Goal: Task Accomplishment & Management: Complete application form

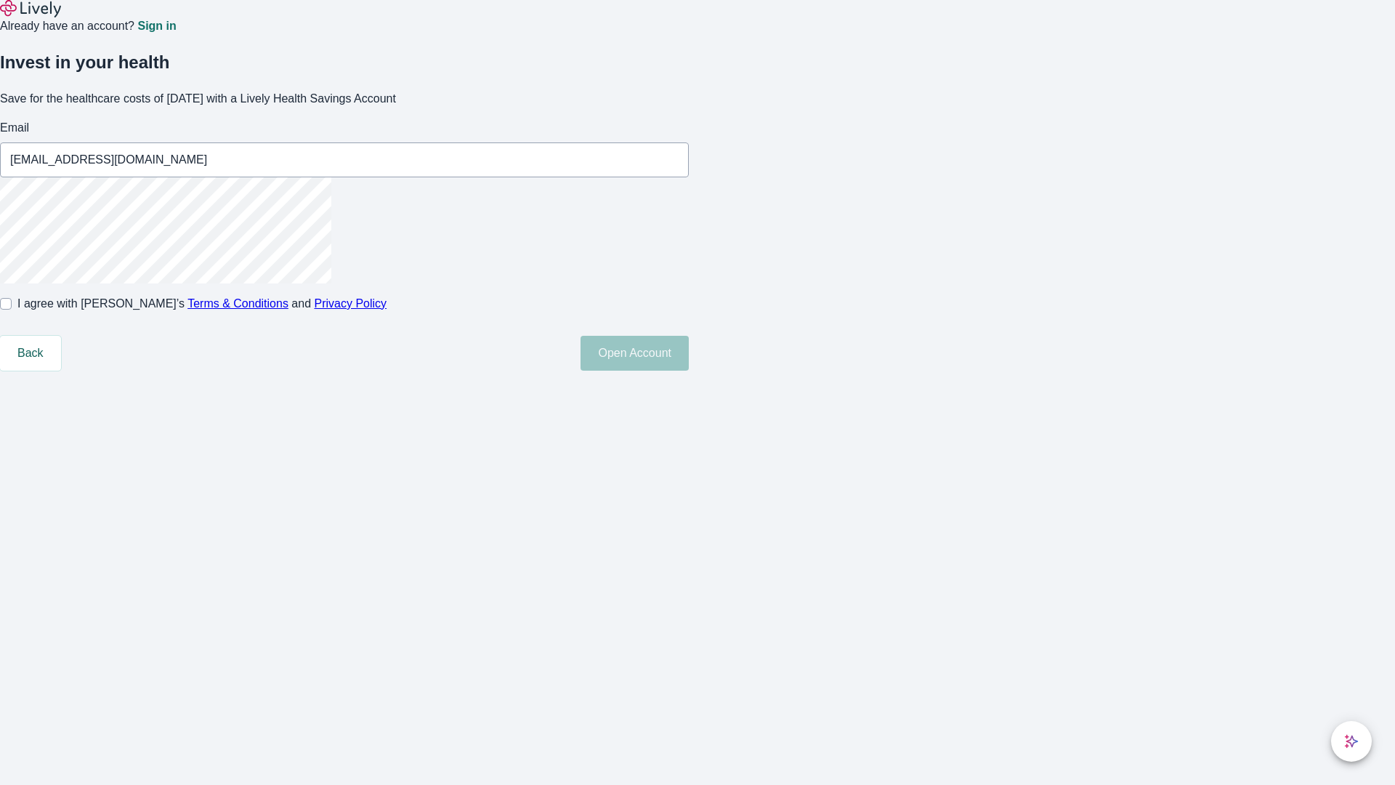
click at [12, 310] on input "I agree with Lively’s Terms & Conditions and Privacy Policy" at bounding box center [6, 304] width 12 height 12
checkbox input "true"
click at [689, 371] on button "Open Account" at bounding box center [635, 353] width 108 height 35
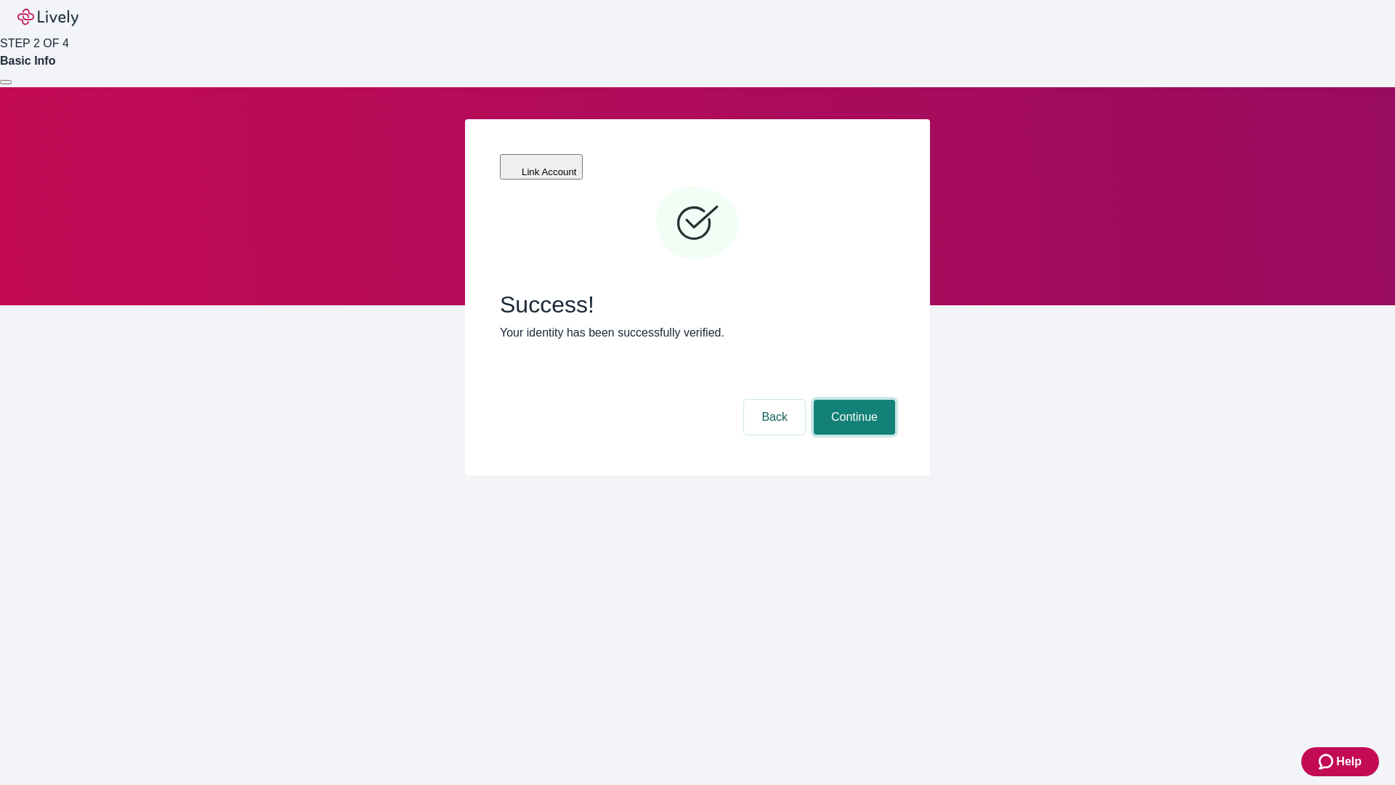
click at [852, 400] on button "Continue" at bounding box center [854, 417] width 81 height 35
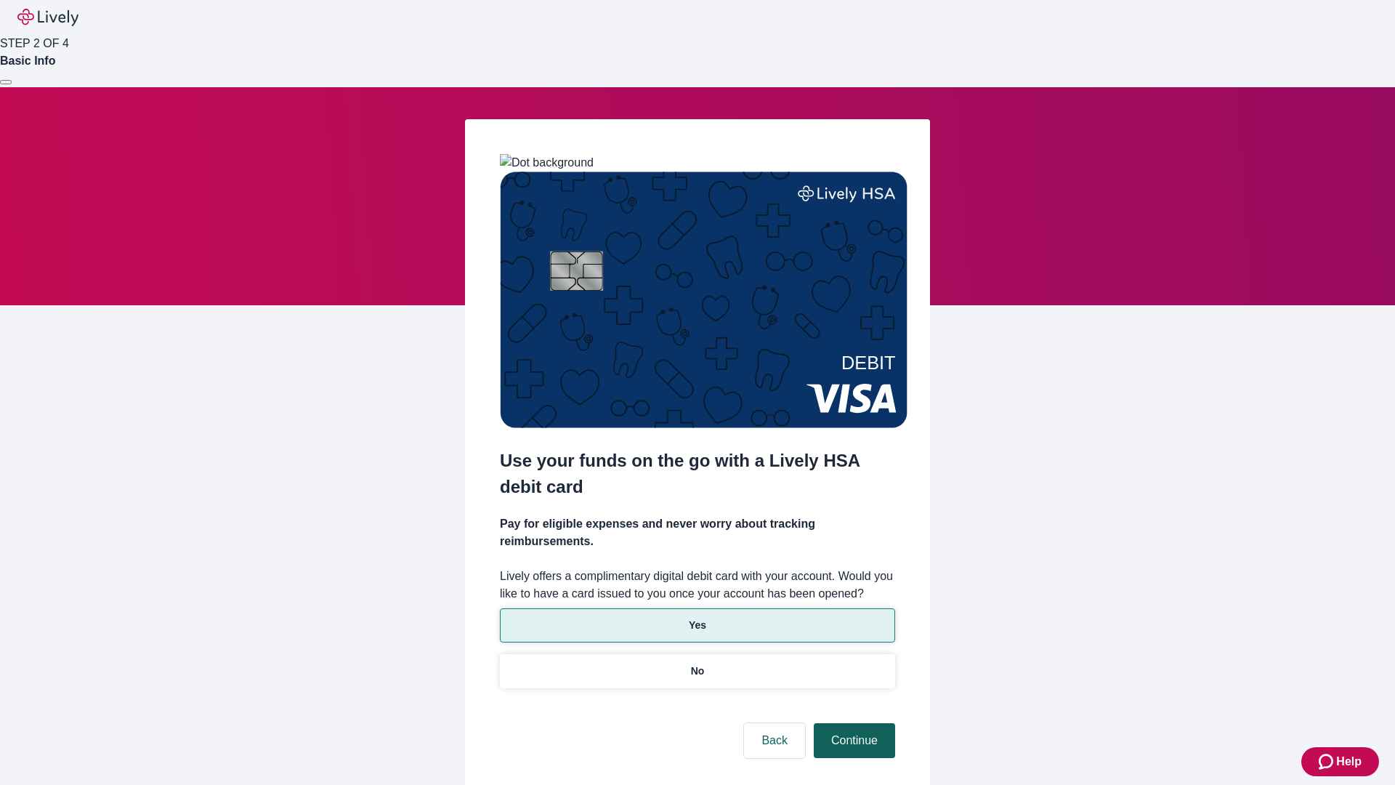
click at [697, 618] on p "Yes" at bounding box center [697, 625] width 17 height 15
click at [852, 723] on button "Continue" at bounding box center [854, 740] width 81 height 35
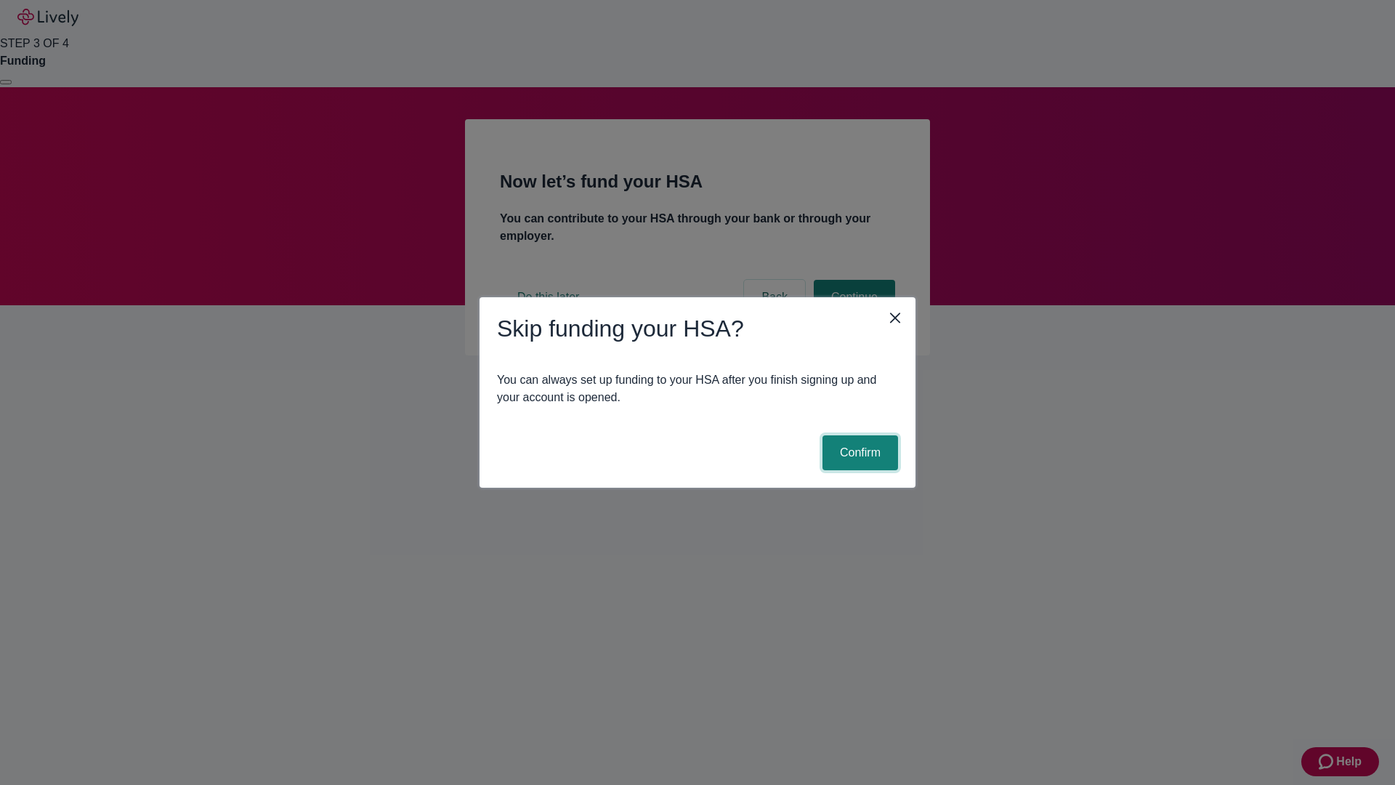
click at [858, 453] on button "Confirm" at bounding box center [860, 452] width 76 height 35
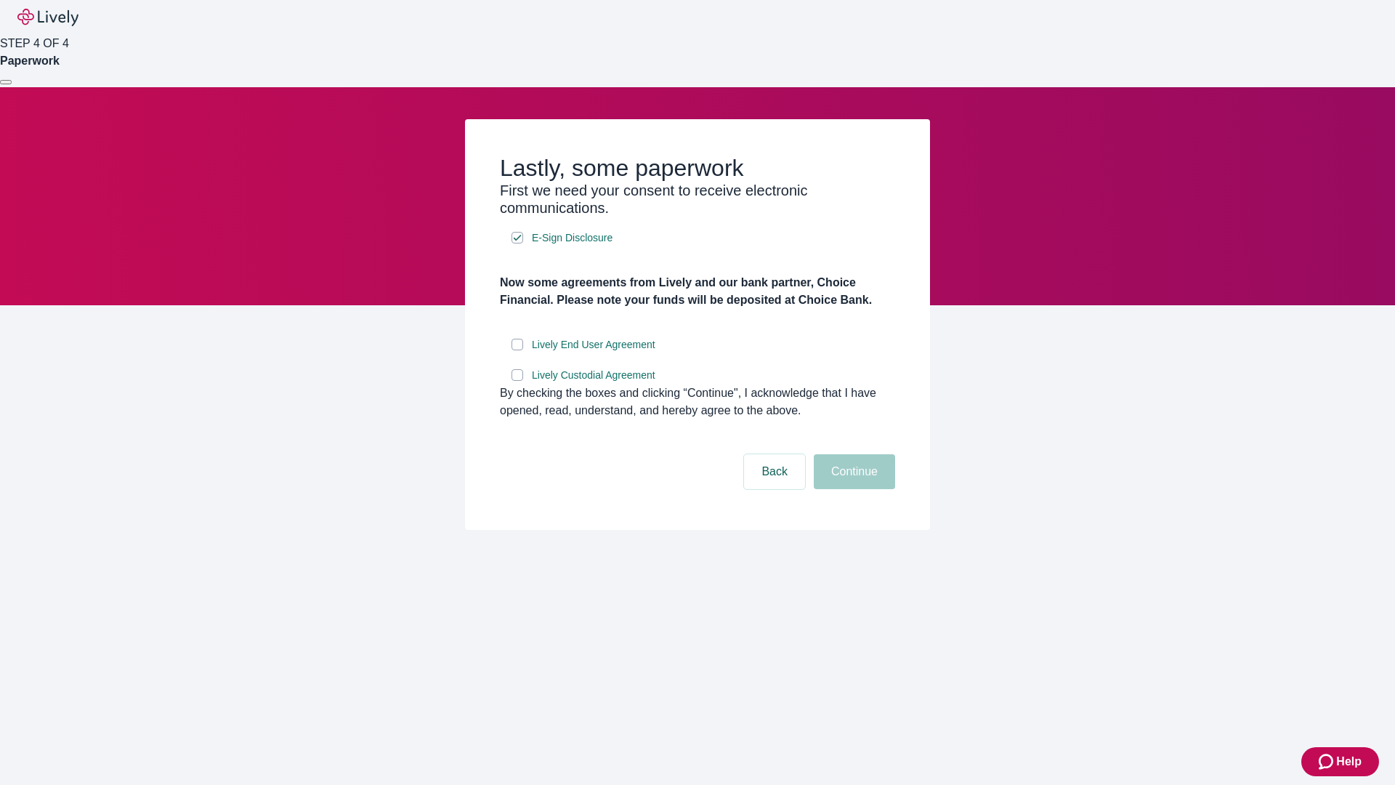
click at [517, 350] on input "Lively End User Agreement" at bounding box center [518, 345] width 12 height 12
checkbox input "true"
click at [517, 381] on input "Lively Custodial Agreement" at bounding box center [518, 375] width 12 height 12
checkbox input "true"
click at [852, 489] on button "Continue" at bounding box center [854, 471] width 81 height 35
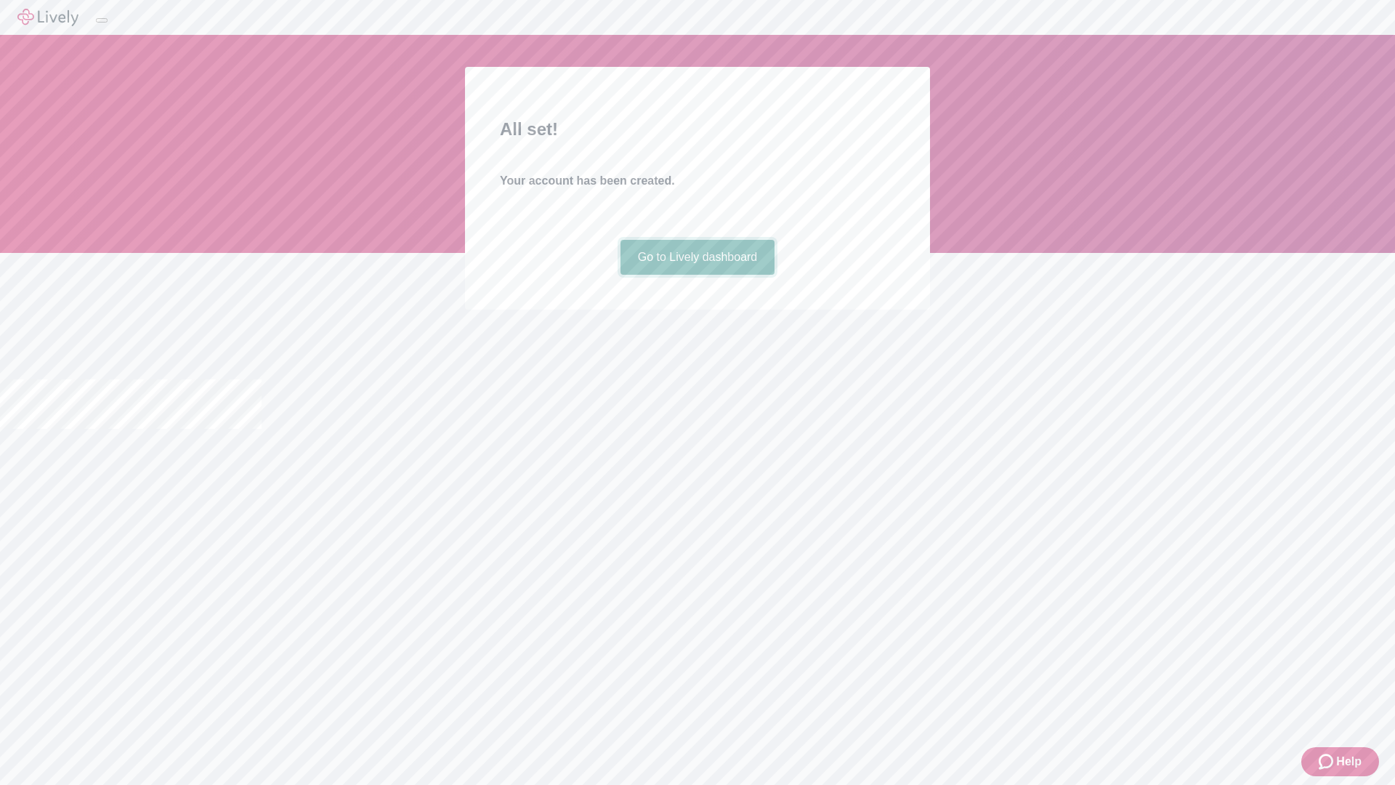
click at [697, 275] on link "Go to Lively dashboard" at bounding box center [698, 257] width 155 height 35
